Goal: Task Accomplishment & Management: Use online tool/utility

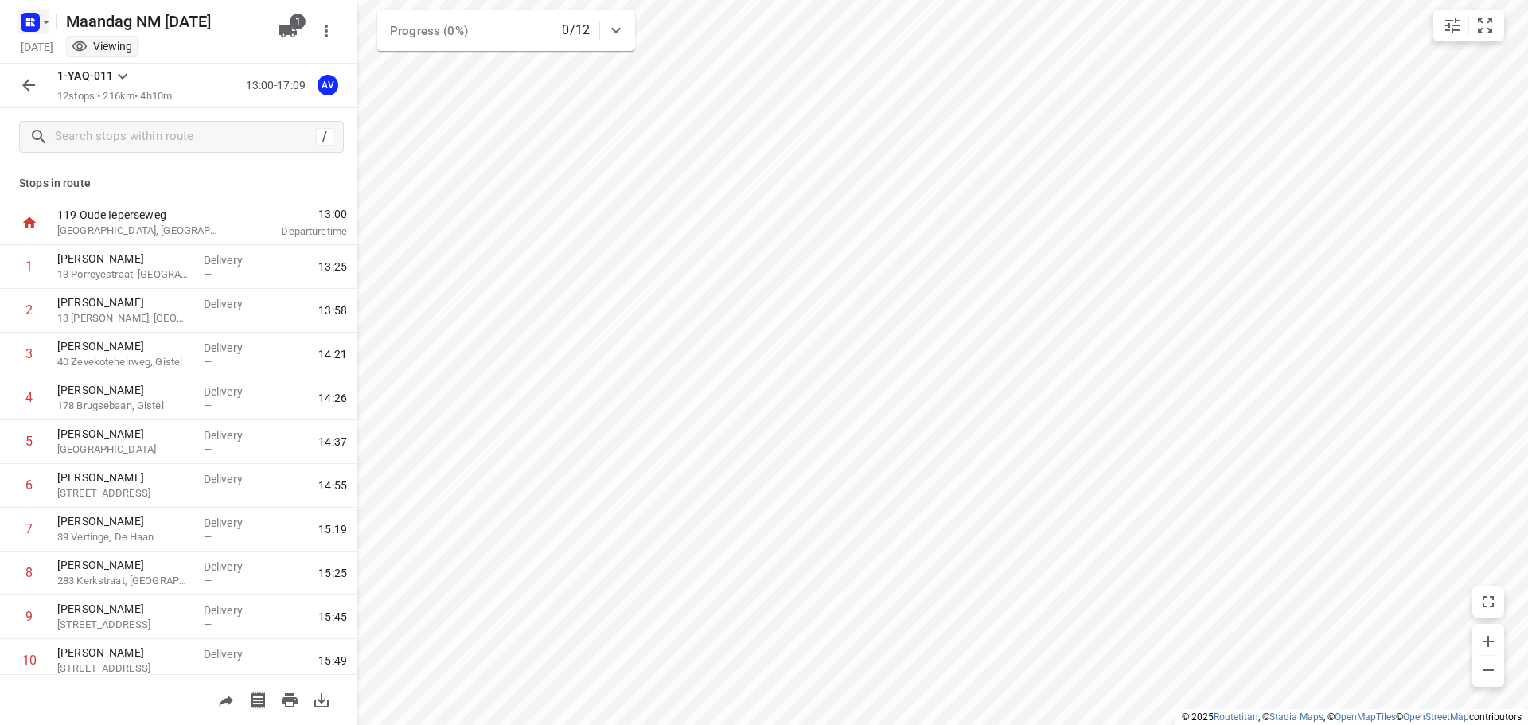
click at [37, 20] on rect "button" at bounding box center [30, 22] width 19 height 19
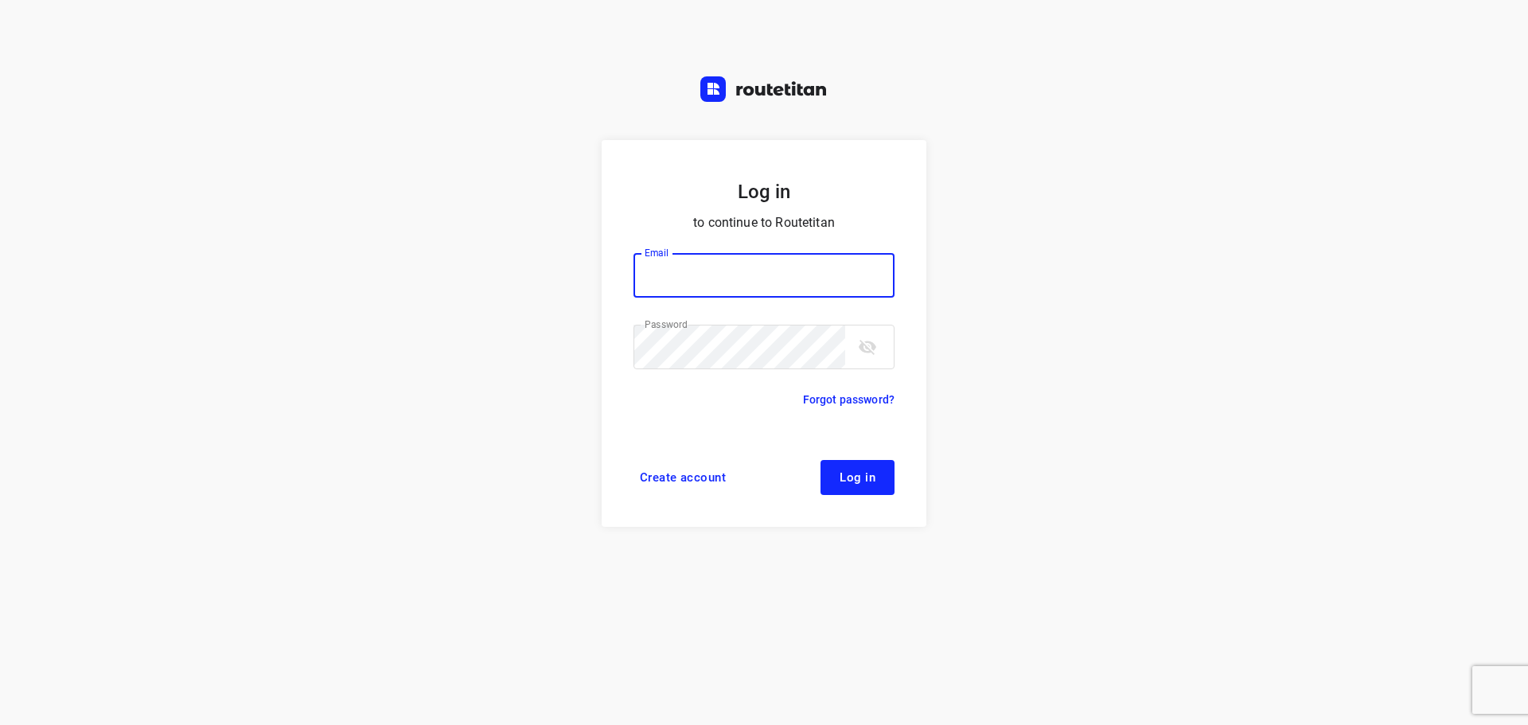
type input "didier@areco.be"
click at [863, 465] on button "Log in" at bounding box center [857, 477] width 74 height 35
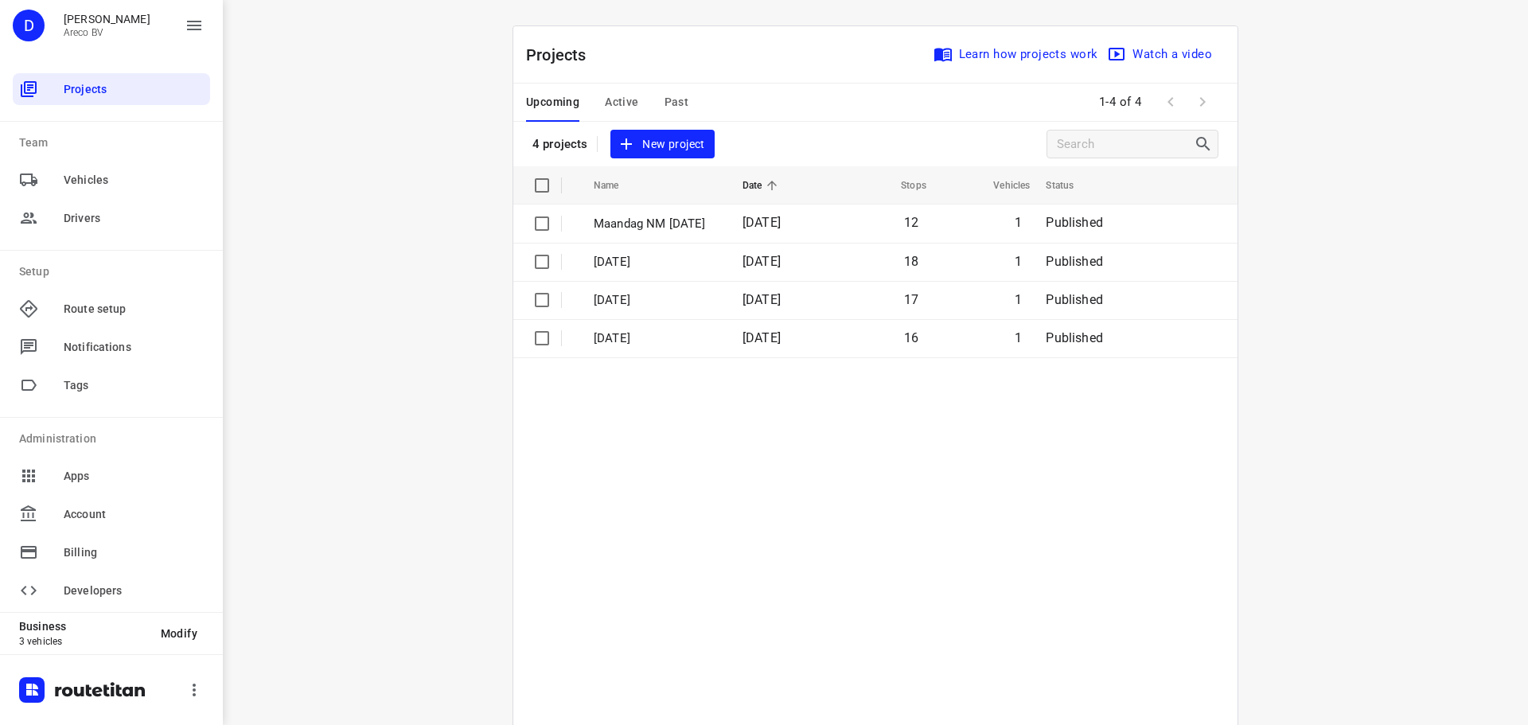
click at [627, 107] on span "Active" at bounding box center [621, 102] width 33 height 20
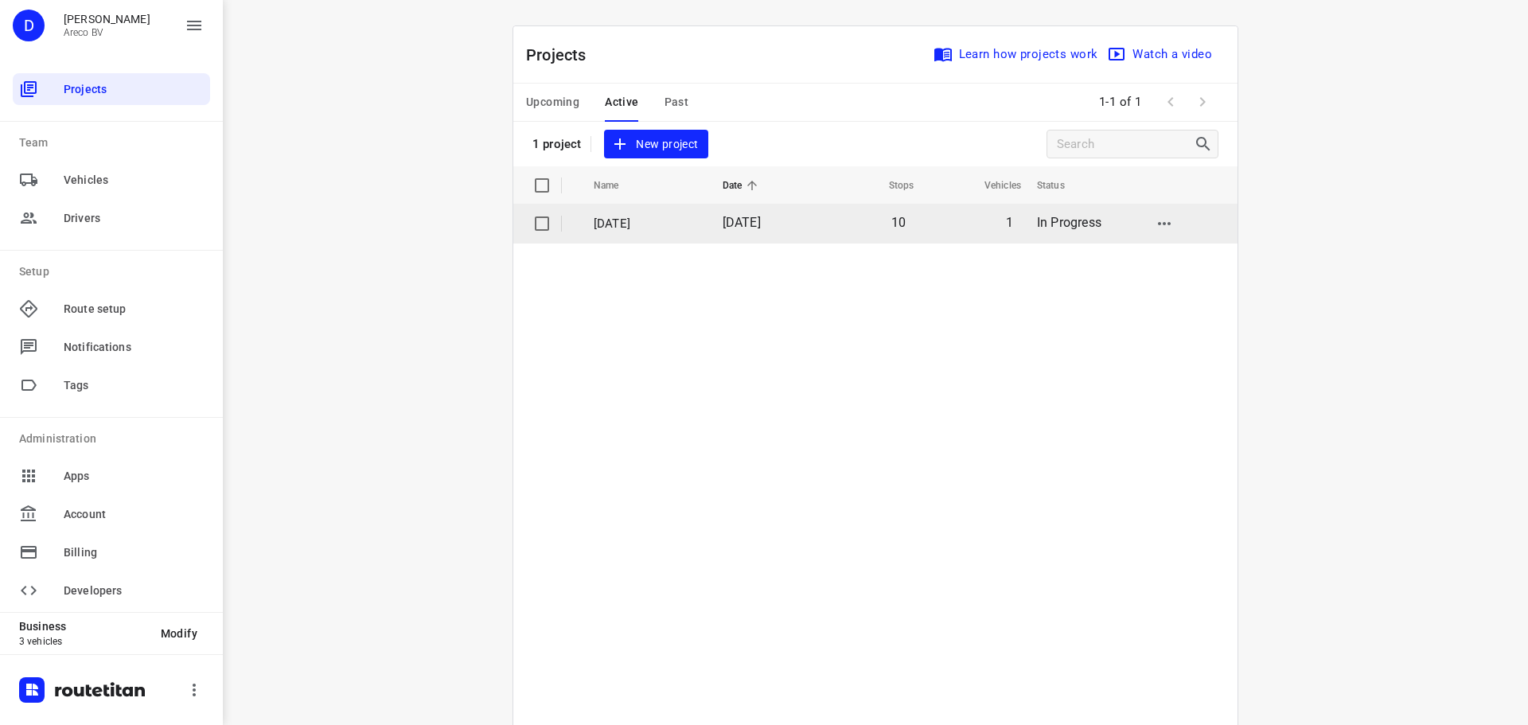
click at [761, 227] on span "[DATE]" at bounding box center [742, 222] width 38 height 15
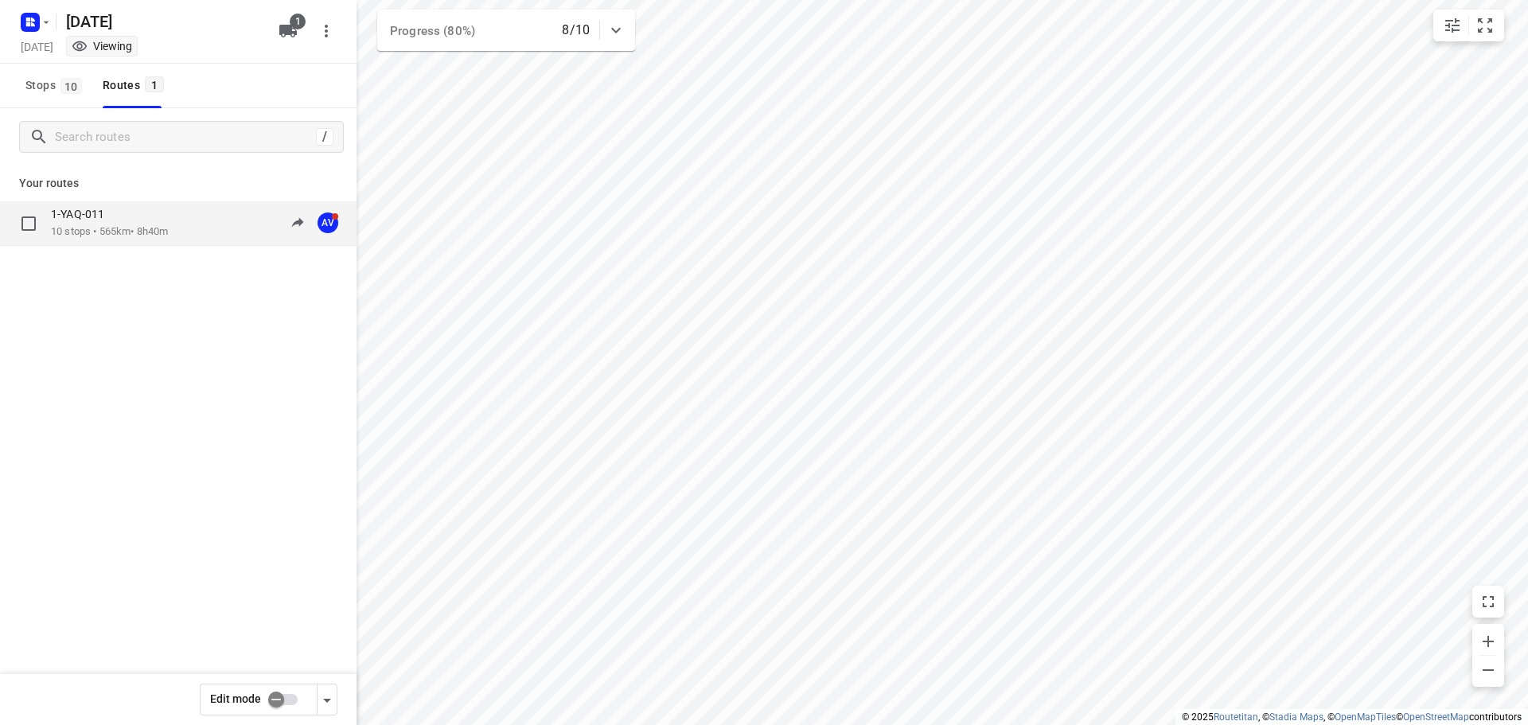
click at [151, 232] on p "10 stops • 565km • 8h40m" at bounding box center [109, 231] width 117 height 15
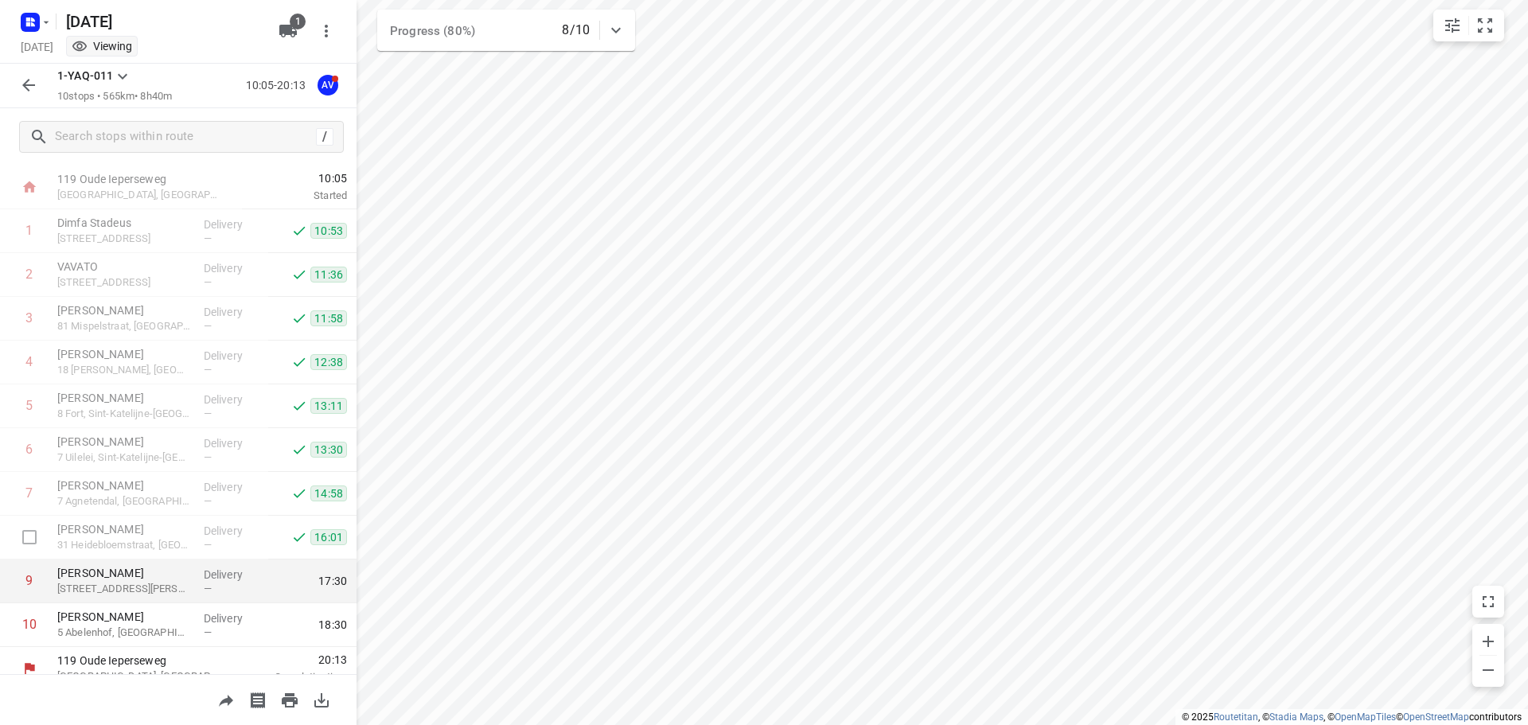
scroll to position [53, 0]
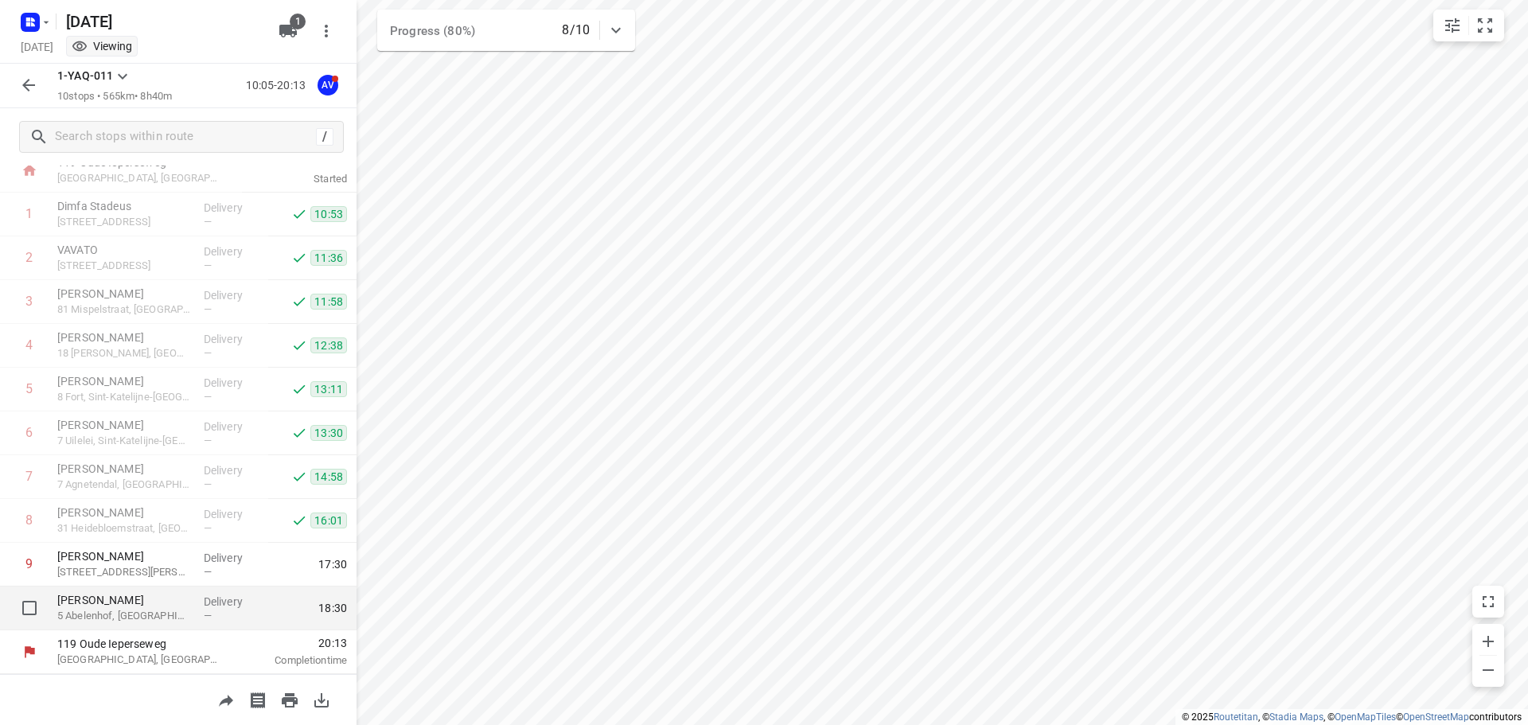
click at [131, 608] on p "5 Abelenhof, [GEOGRAPHIC_DATA]" at bounding box center [124, 616] width 134 height 16
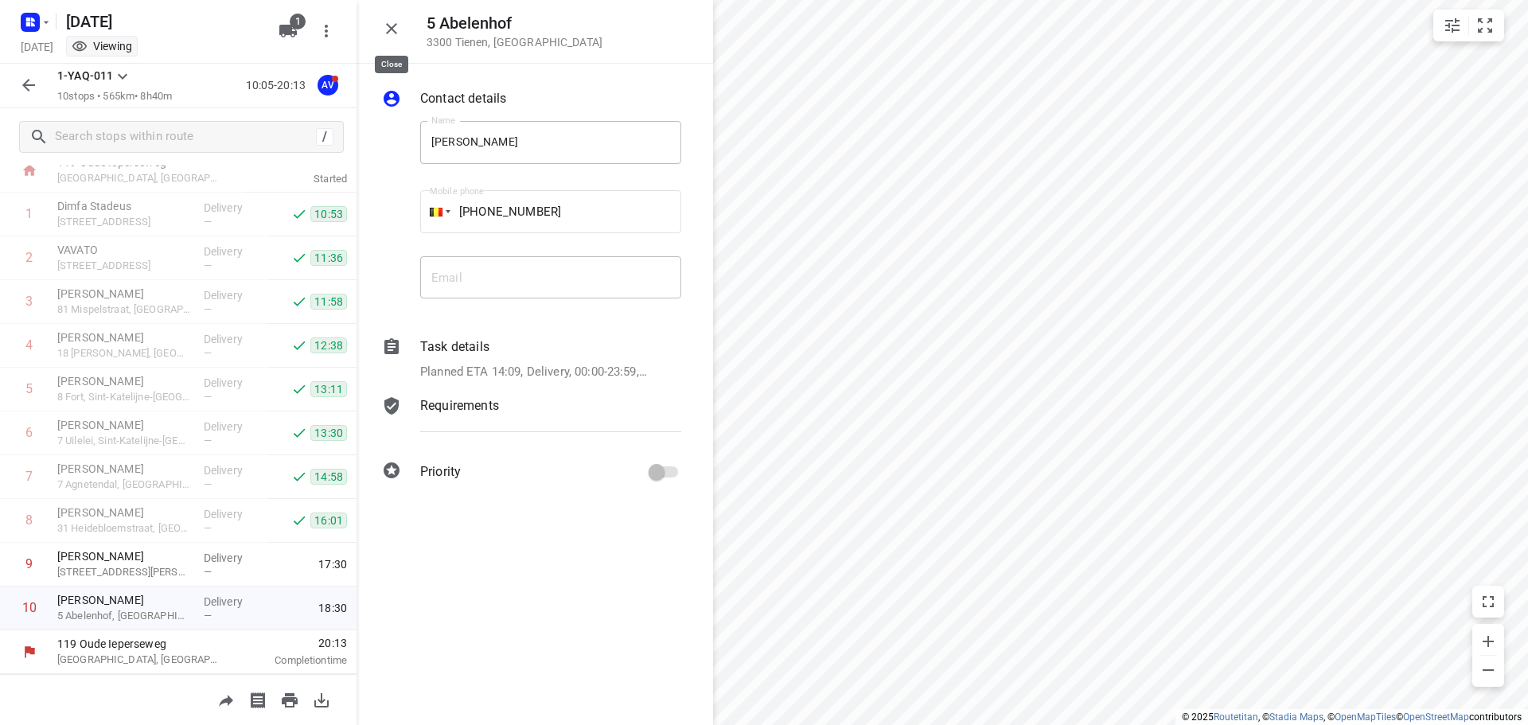
click at [392, 29] on icon "button" at bounding box center [391, 28] width 11 height 11
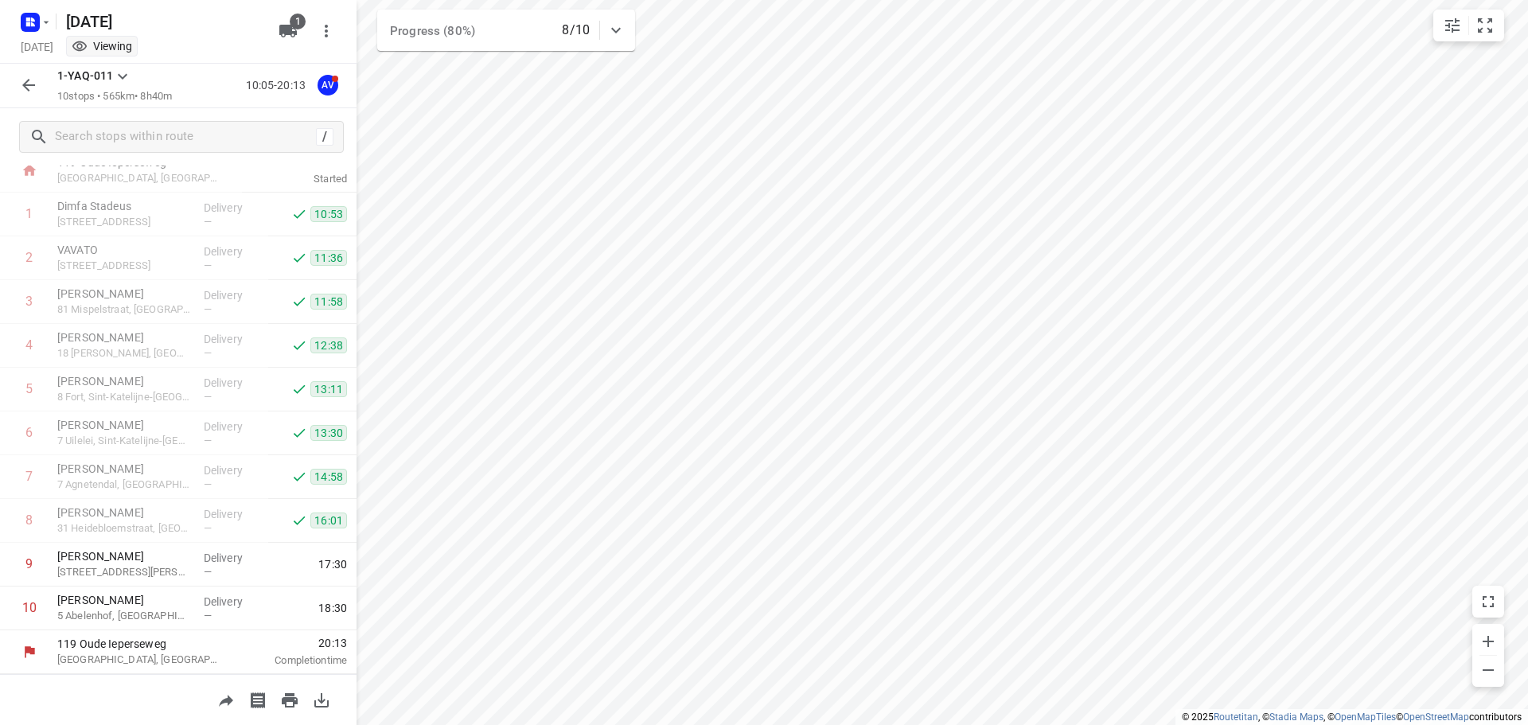
click at [33, 89] on icon "button" at bounding box center [28, 85] width 19 height 19
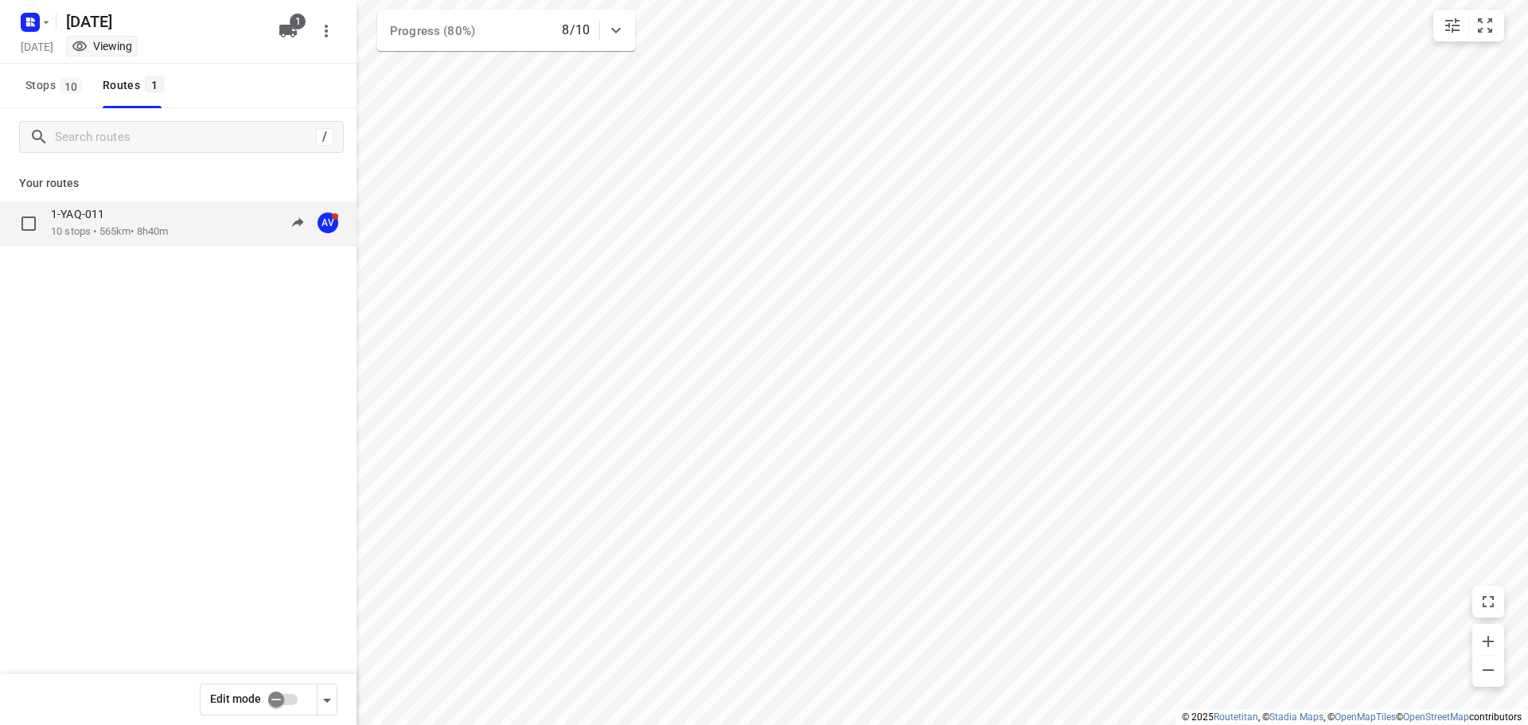
click at [151, 236] on p "10 stops • 565km • 8h40m" at bounding box center [109, 231] width 117 height 15
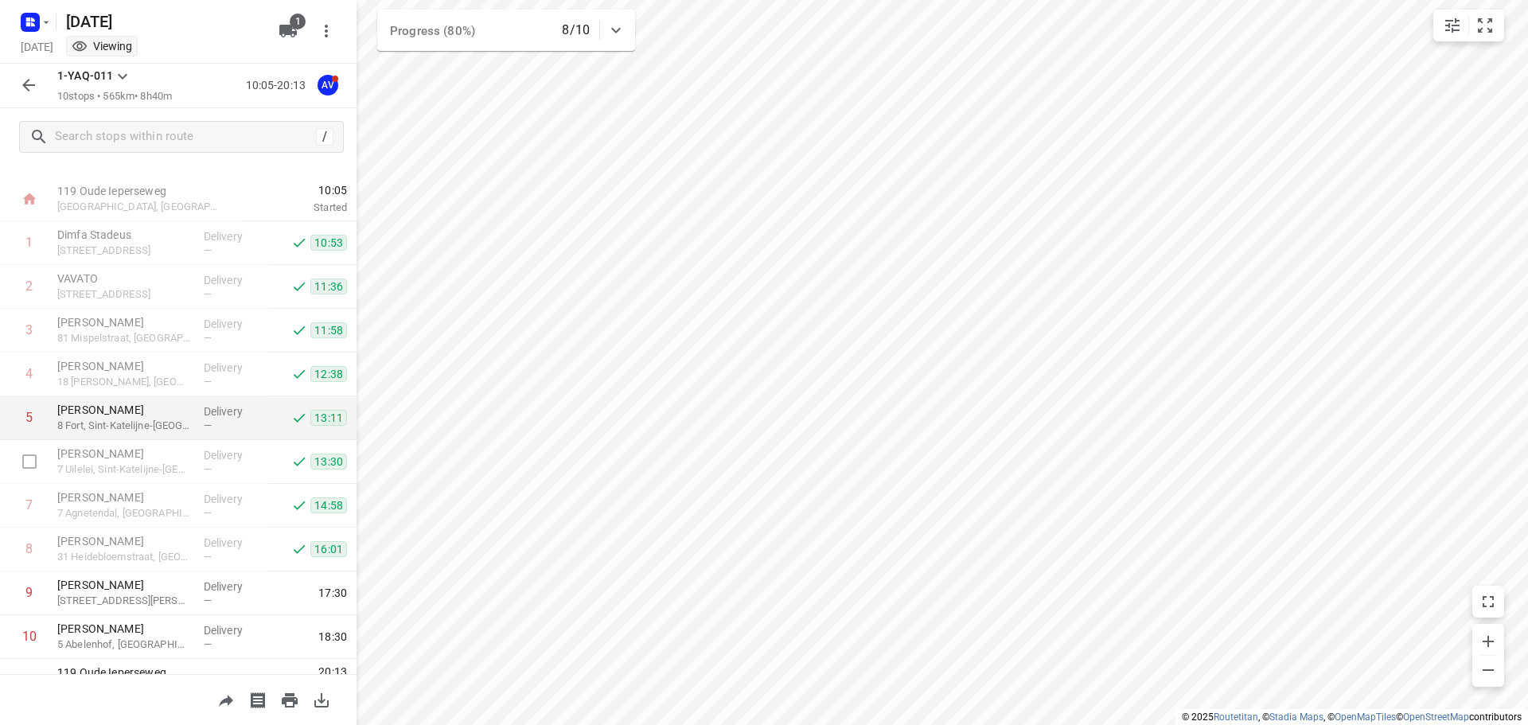
scroll to position [0, 0]
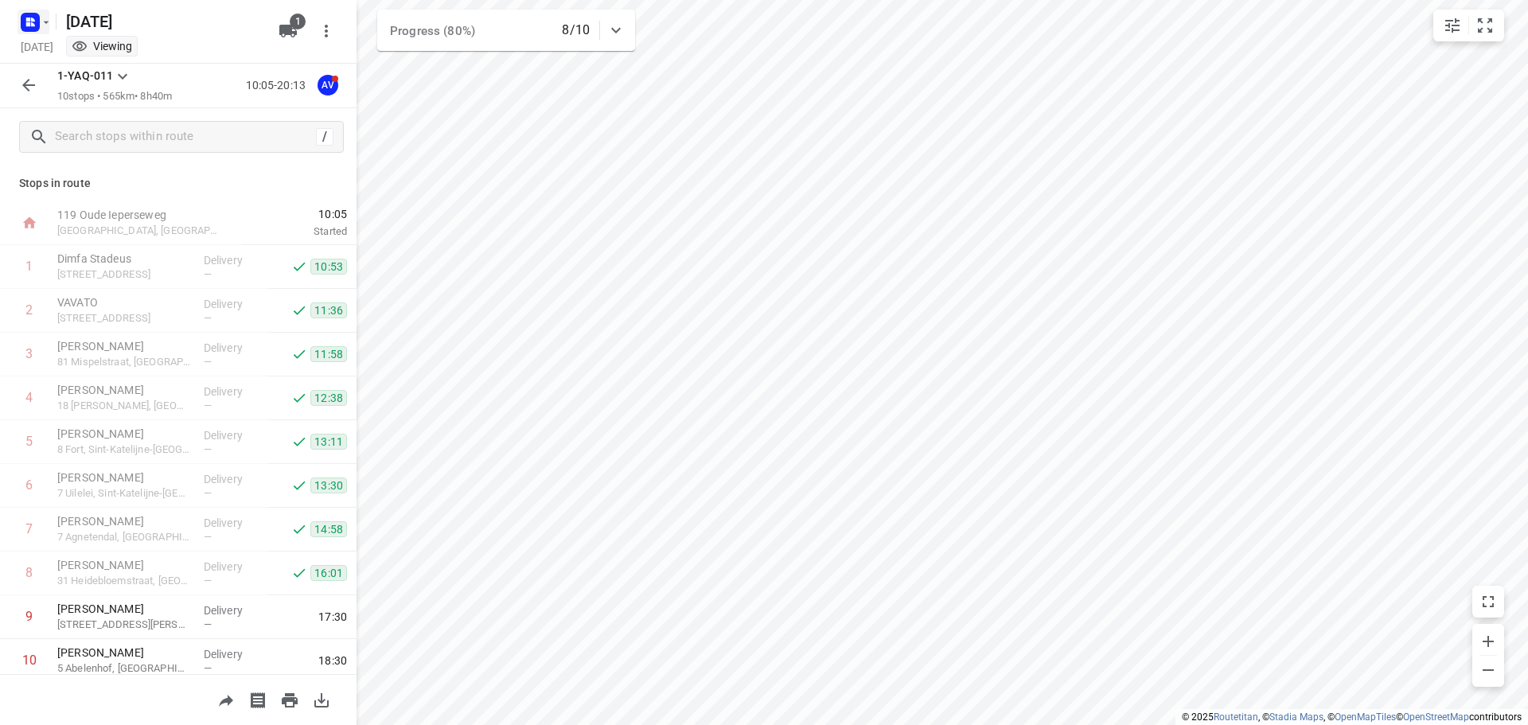
click at [36, 21] on rect "button" at bounding box center [30, 22] width 19 height 19
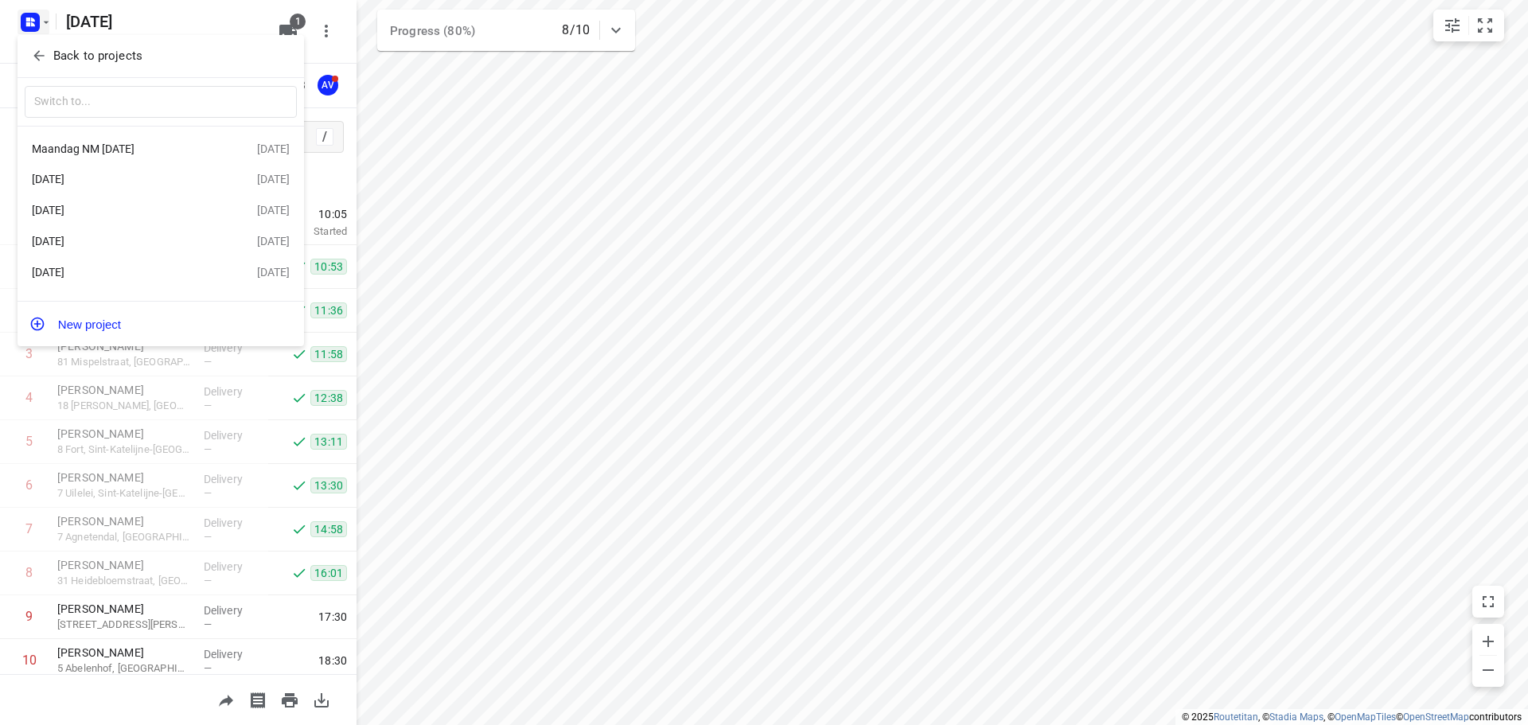
click at [135, 157] on div "Maandag NM [DATE]" at bounding box center [144, 148] width 225 height 19
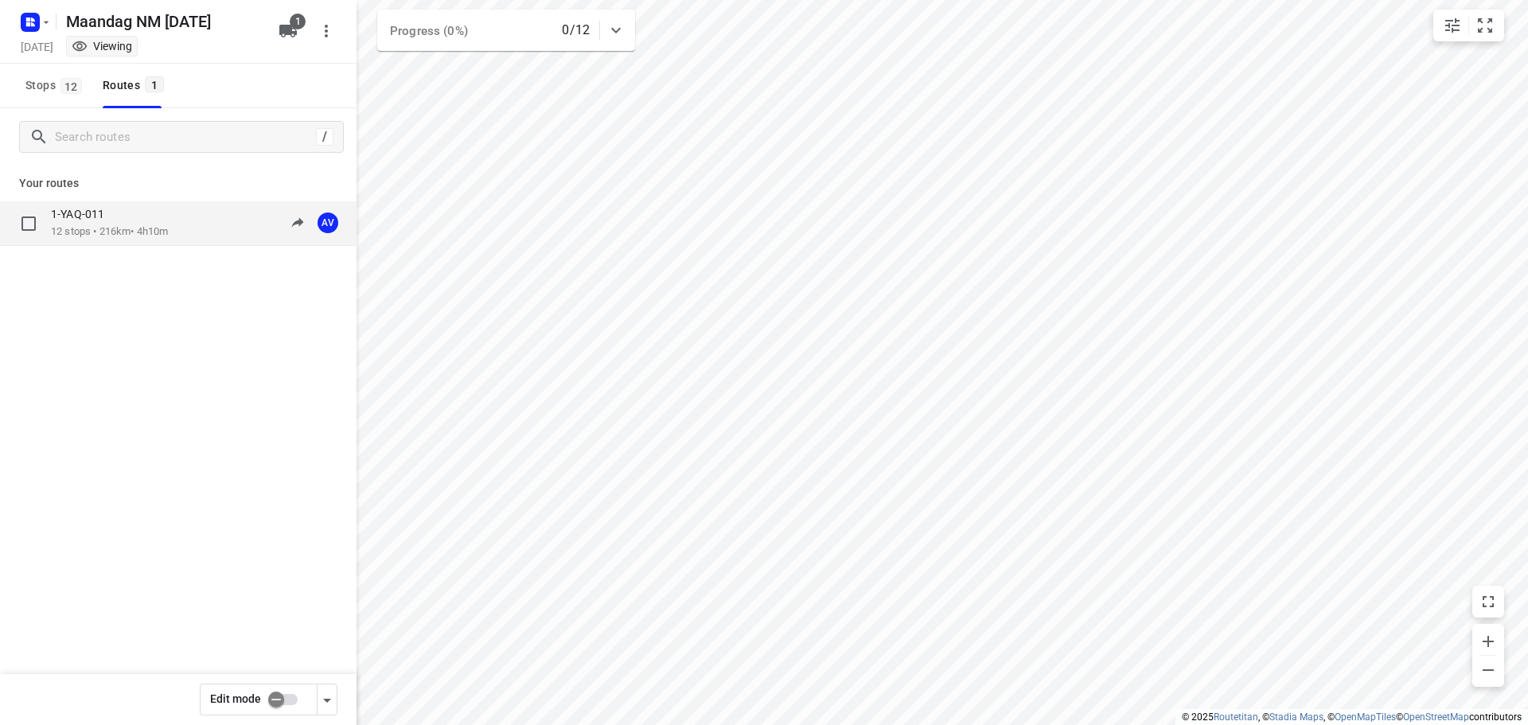
click at [177, 228] on div "1-YAQ-011 12 stops • 216km • 4h10m 13:00-17:09 AV" at bounding box center [204, 223] width 306 height 33
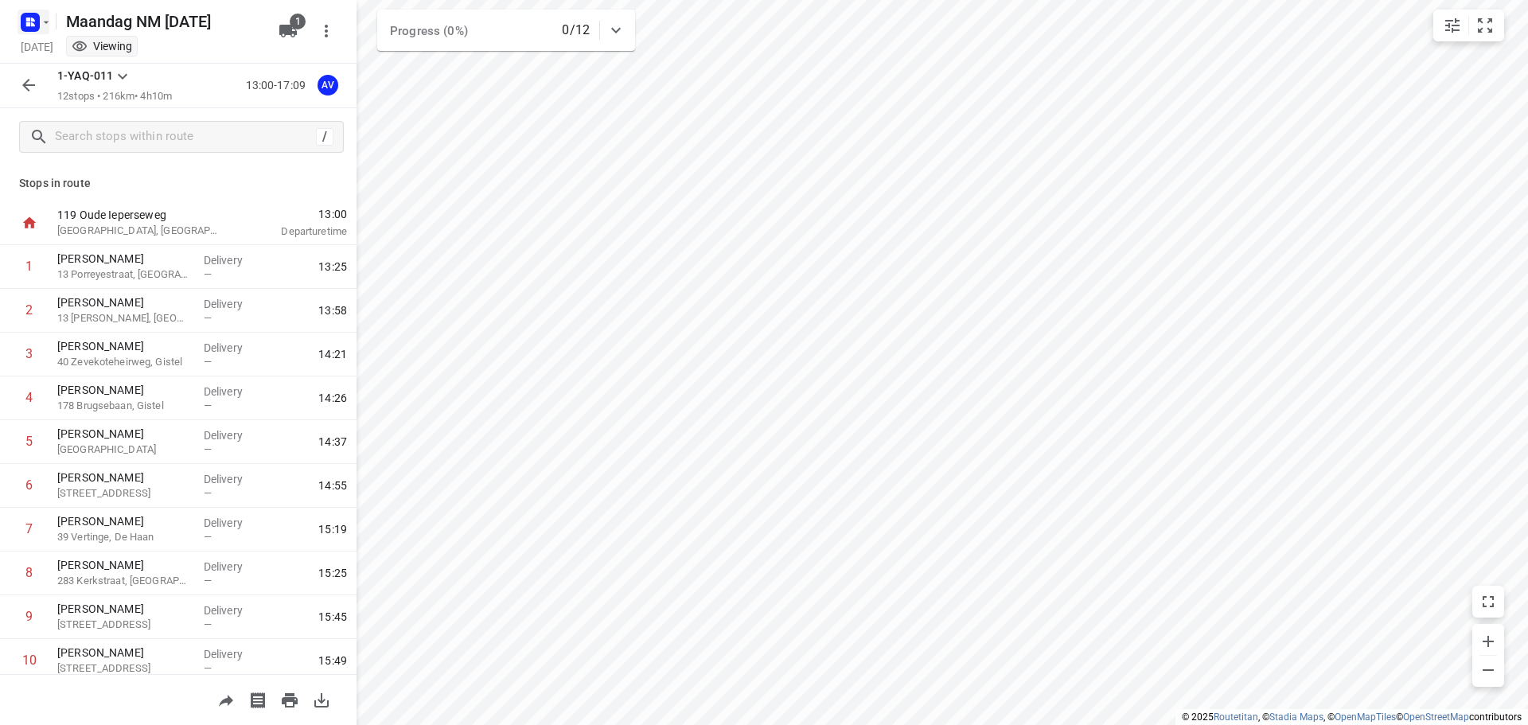
click at [37, 16] on rect "button" at bounding box center [30, 22] width 19 height 19
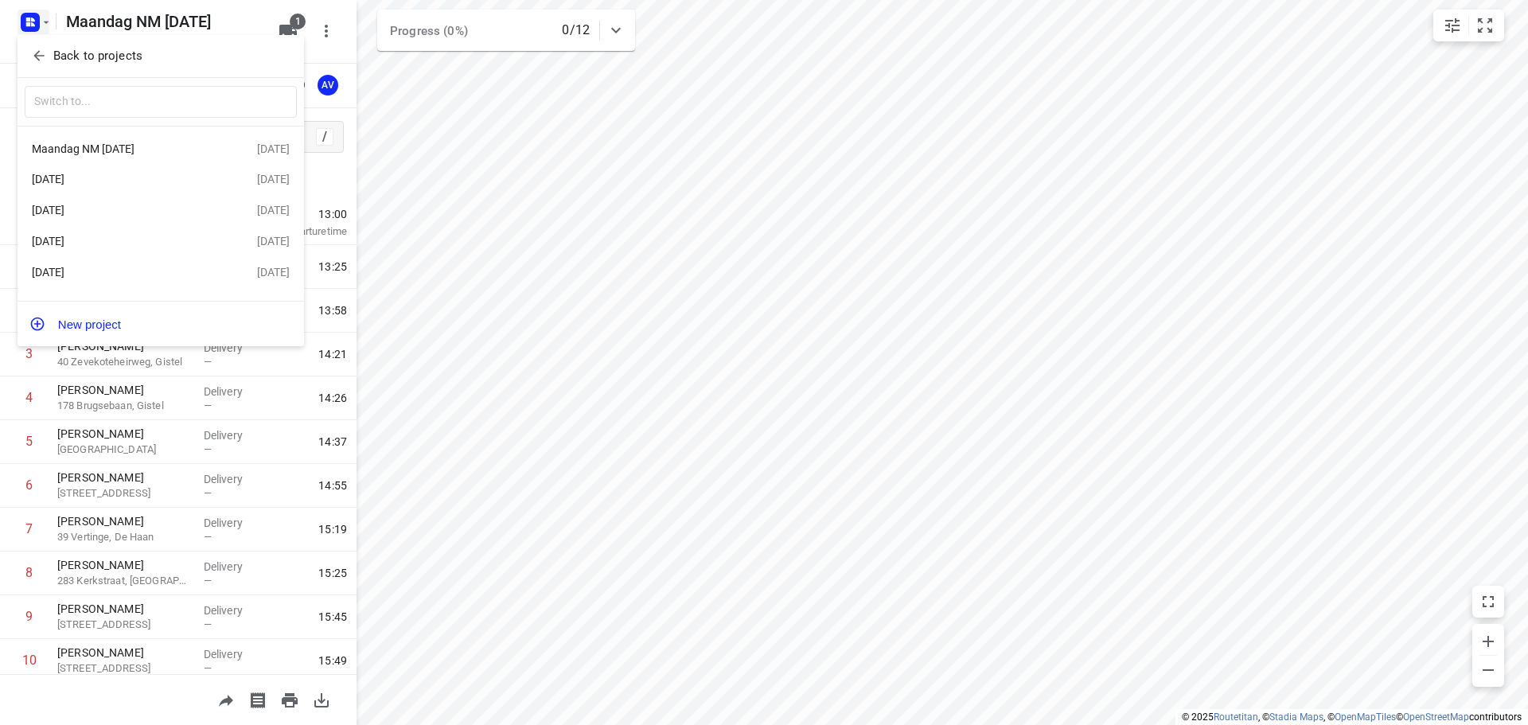
click at [124, 267] on div "[DATE]" at bounding box center [144, 272] width 225 height 19
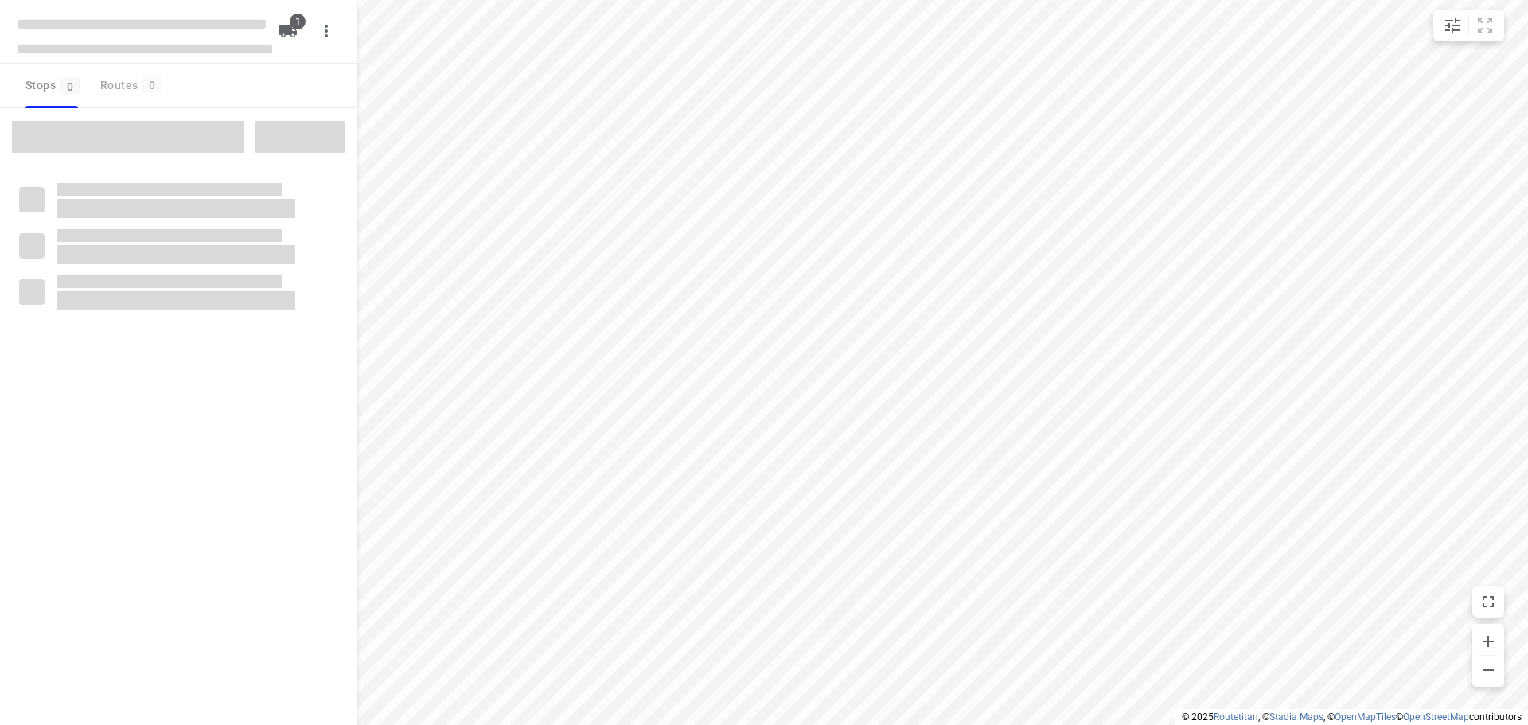
type input "distance"
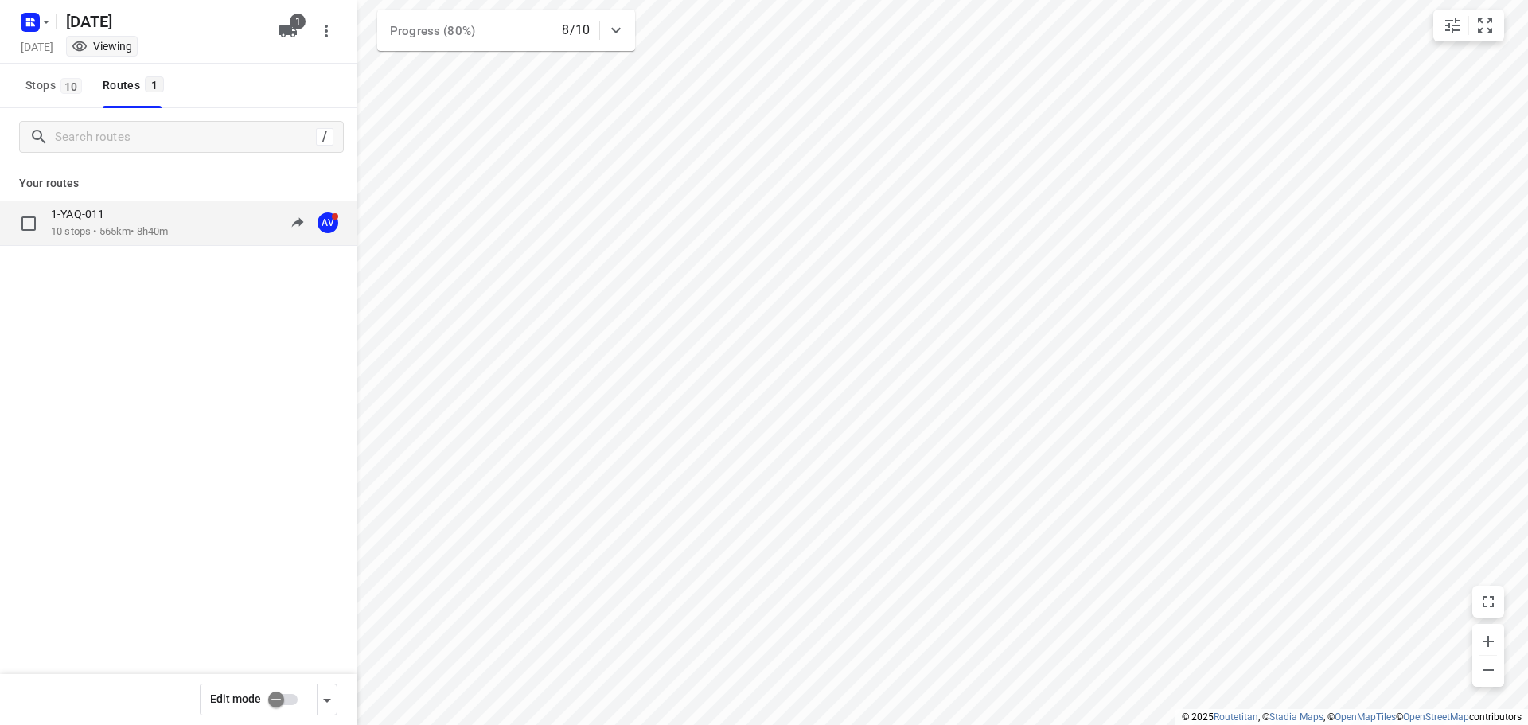
click at [187, 236] on div "1-YAQ-011 10 stops • 565km • 8h40m 10:05-20:13 AV" at bounding box center [204, 223] width 306 height 33
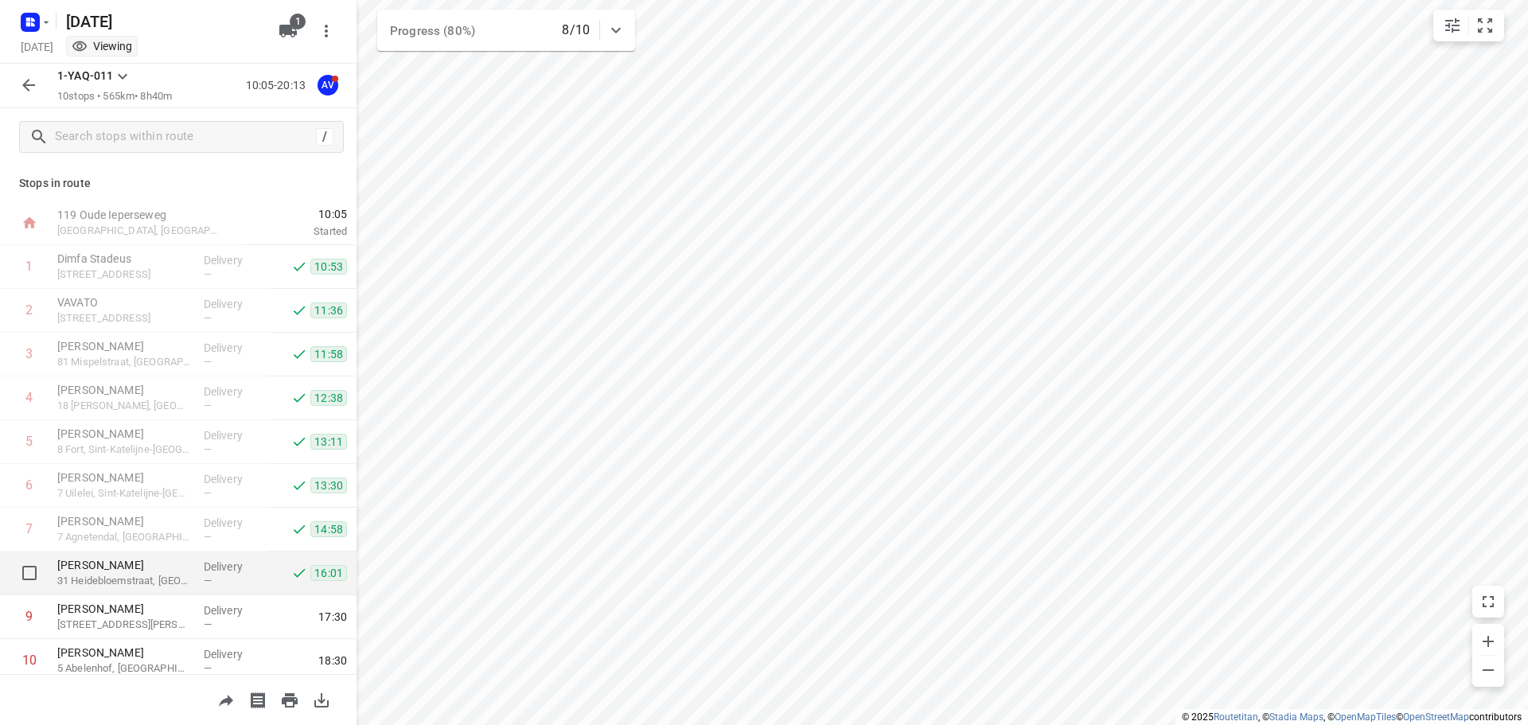
scroll to position [53, 0]
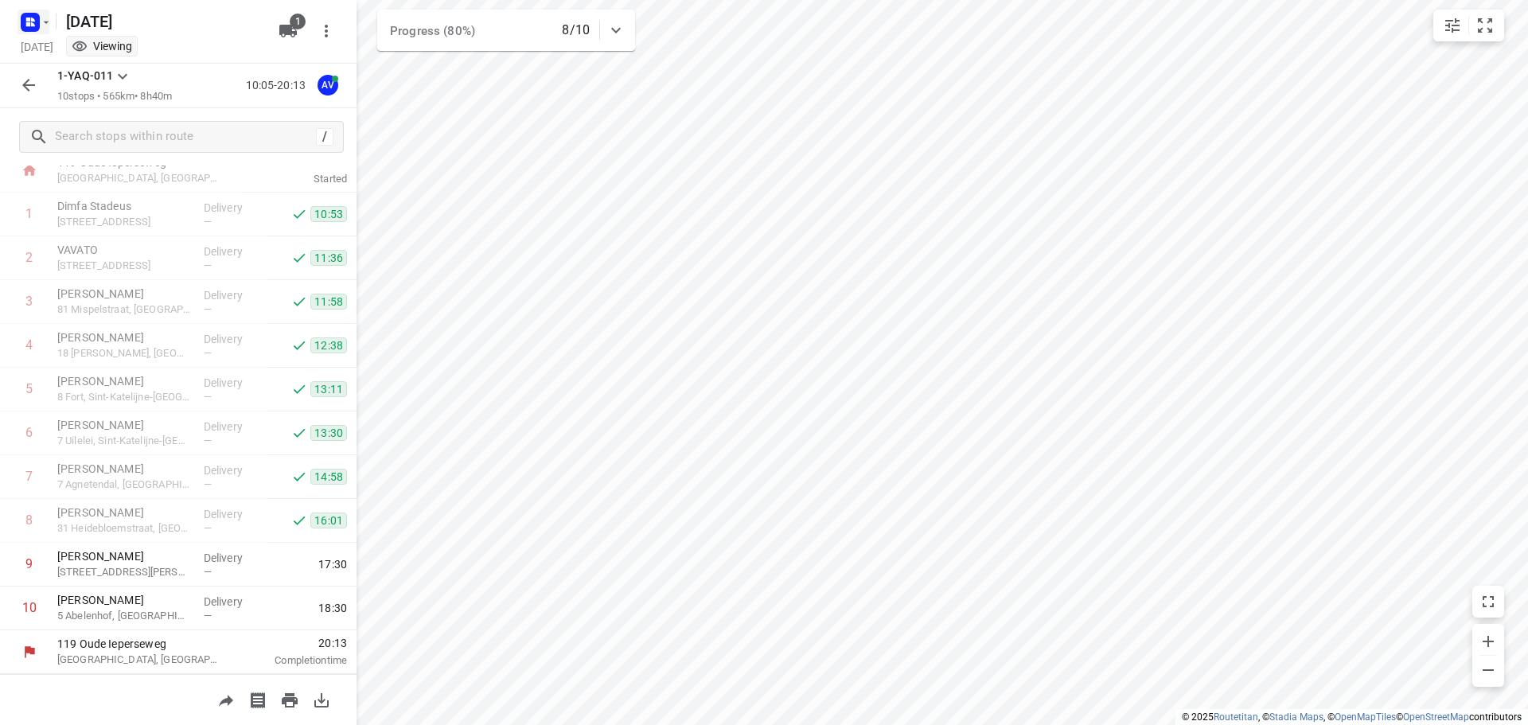
click at [38, 20] on rect "button" at bounding box center [30, 22] width 19 height 19
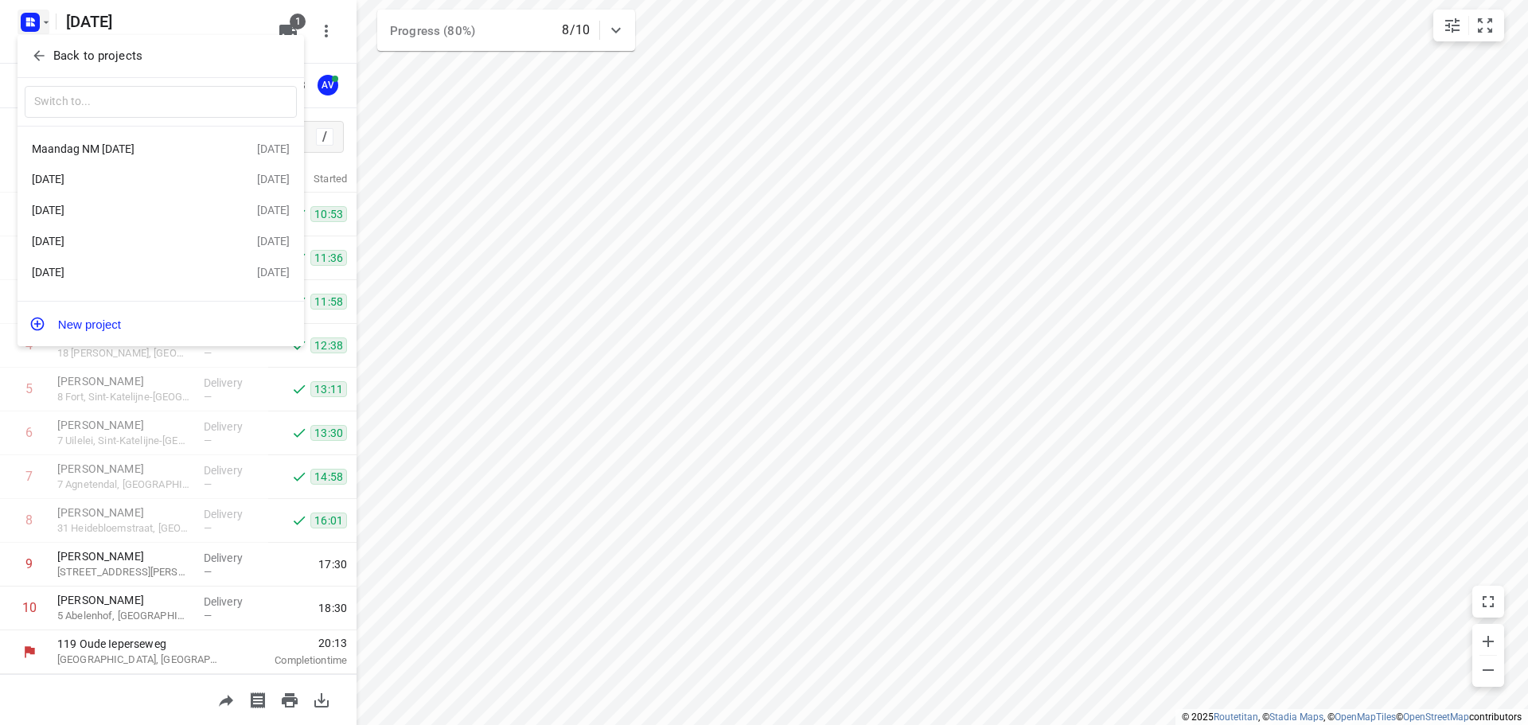
click at [43, 16] on div at bounding box center [764, 362] width 1528 height 725
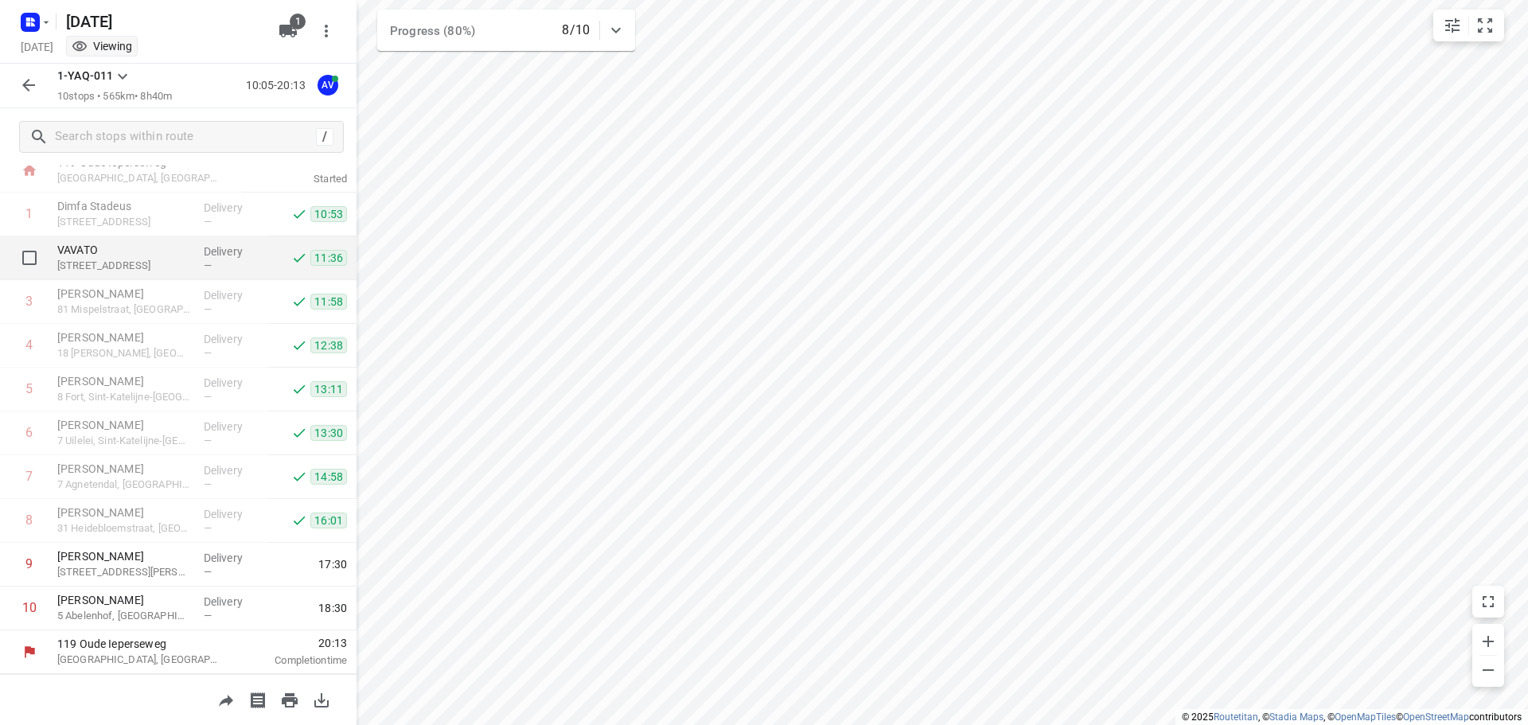
scroll to position [0, 0]
